Goal: Information Seeking & Learning: Learn about a topic

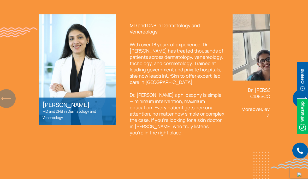
scroll to position [390, 0]
click at [293, 108] on img "Next slide" at bounding box center [302, 98] width 19 height 19
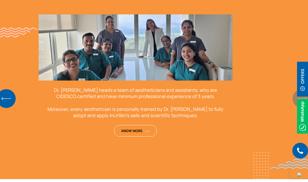
scroll to position [390, 0]
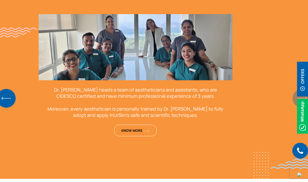
click at [276, 105] on div "Meet Dr. [PERSON_NAME] & InUrSkn Team [PERSON_NAME] MD and DNB in Dermatology a…" at bounding box center [154, 70] width 308 height 175
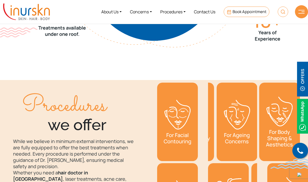
scroll to position [687, 0]
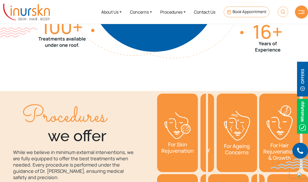
click at [146, 9] on link "Concerns" at bounding box center [141, 12] width 30 height 20
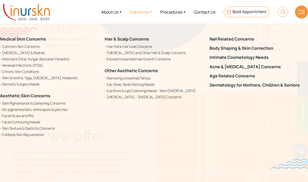
click at [14, 114] on link "Facial Scars and Pits" at bounding box center [49, 115] width 99 height 5
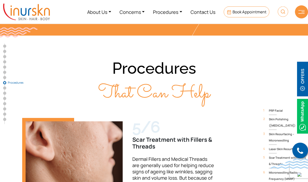
scroll to position [1479, 0]
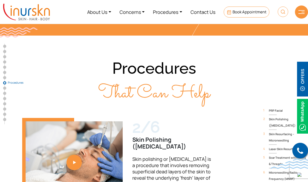
click at [302, 87] on img at bounding box center [302, 79] width 11 height 35
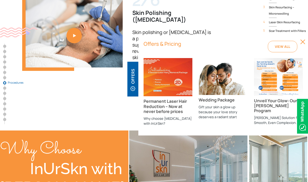
scroll to position [1598, 0]
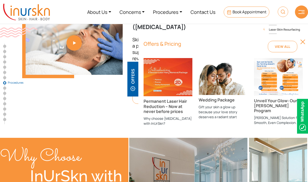
click at [304, 45] on section "Procedures That Can Help 1/6 PRP Facial PRP treatment uses platelet-rich plasma…" at bounding box center [154, 26] width 308 height 221
click at [304, 44] on img at bounding box center [303, 41] width 5 height 5
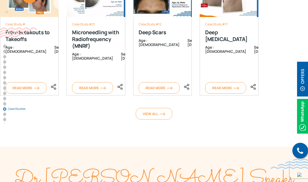
scroll to position [2812, 0]
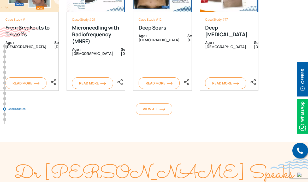
click at [161, 108] on img at bounding box center [163, 109] width 6 height 3
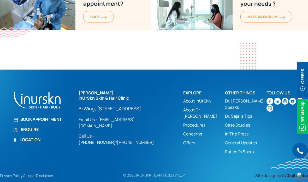
scroll to position [1454, 0]
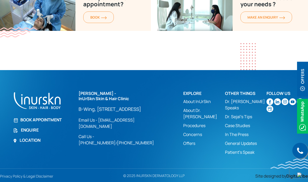
click at [303, 79] on img at bounding box center [302, 79] width 11 height 35
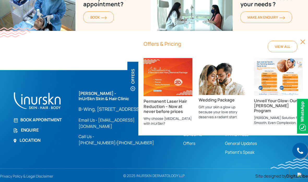
click at [281, 48] on span "View All" at bounding box center [282, 46] width 15 height 5
